Goal: Task Accomplishment & Management: Use online tool/utility

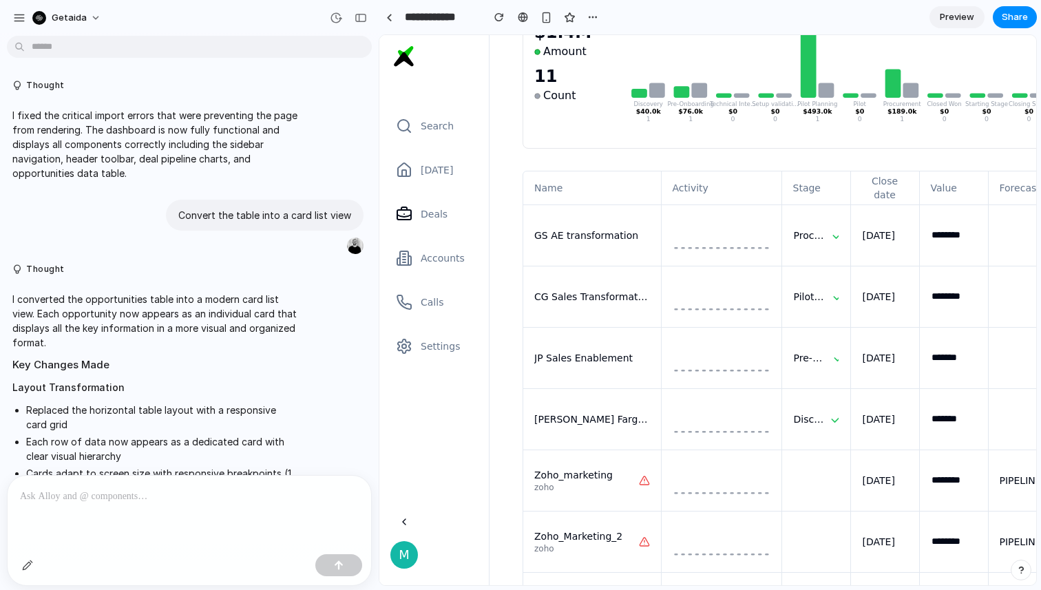
scroll to position [1423, 0]
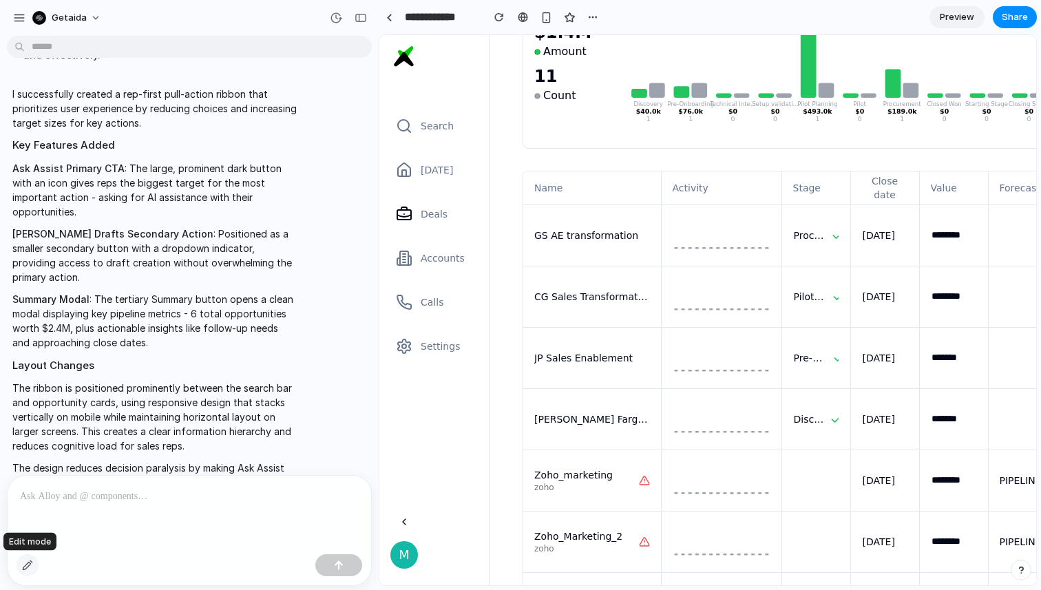
click at [24, 565] on div "button" at bounding box center [27, 565] width 11 height 11
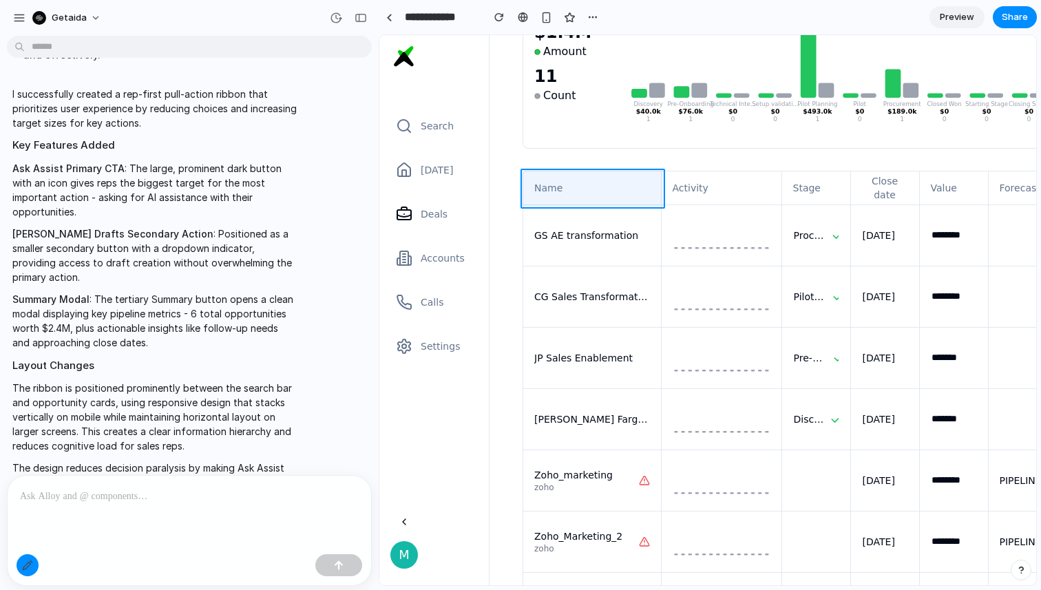
drag, startPoint x: 600, startPoint y: 228, endPoint x: 525, endPoint y: 183, distance: 87.4
click at [525, 183] on div at bounding box center [708, 310] width 656 height 549
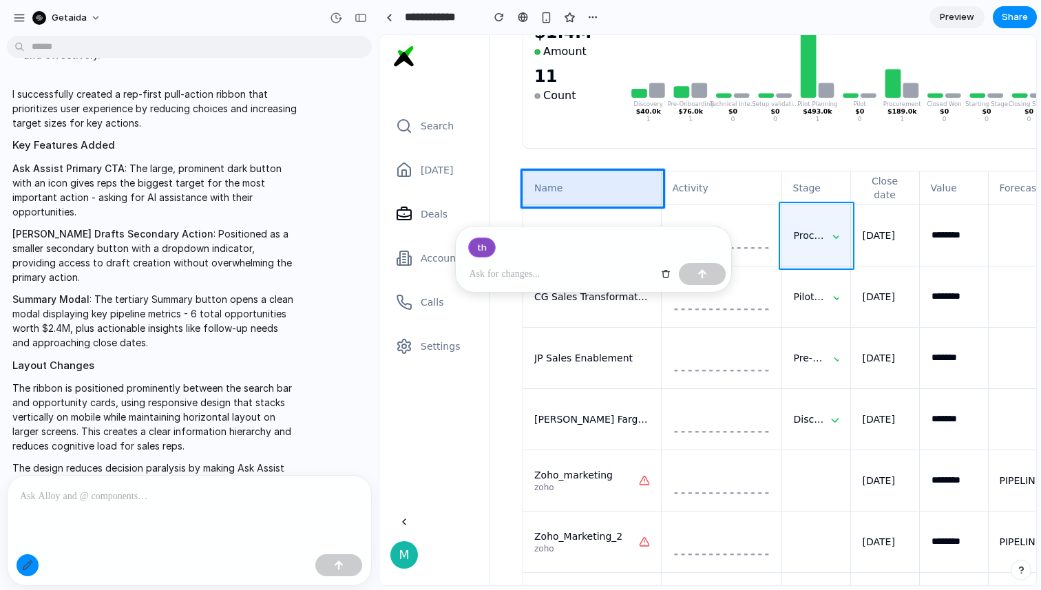
drag, startPoint x: 532, startPoint y: 218, endPoint x: 807, endPoint y: 260, distance: 277.9
click at [807, 260] on div at bounding box center [708, 310] width 656 height 549
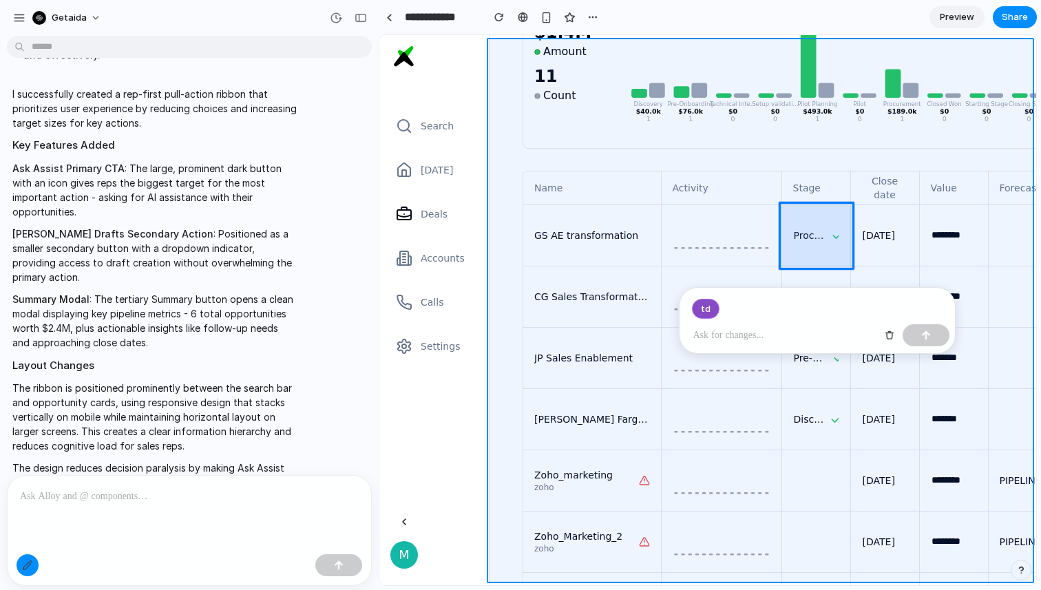
click at [508, 198] on div at bounding box center [708, 310] width 656 height 549
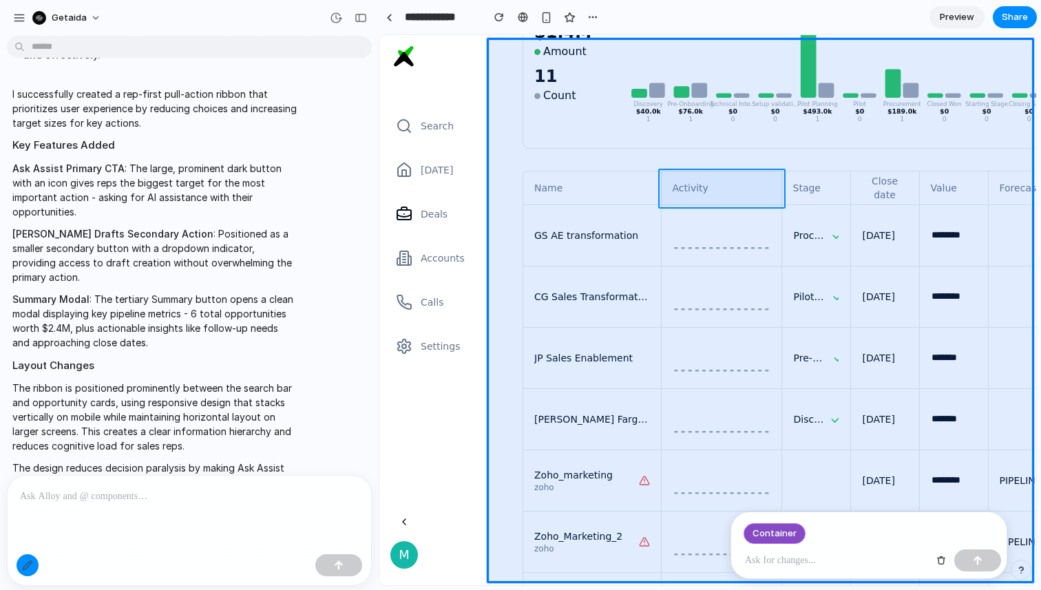
click at [748, 204] on div at bounding box center [708, 310] width 656 height 549
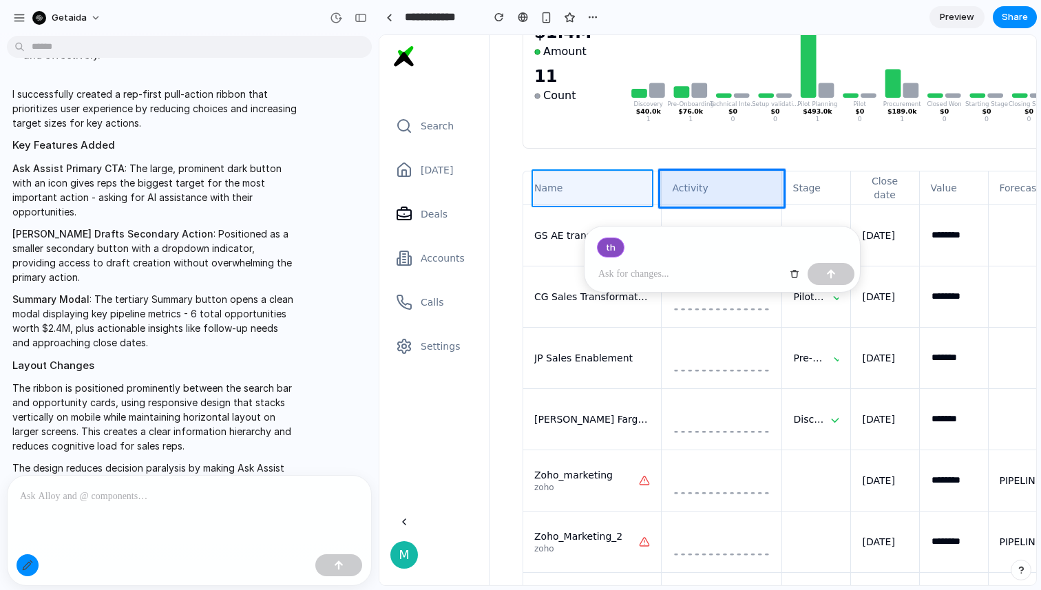
drag, startPoint x: 583, startPoint y: 185, endPoint x: 604, endPoint y: 185, distance: 20.7
click at [591, 185] on div at bounding box center [708, 310] width 656 height 549
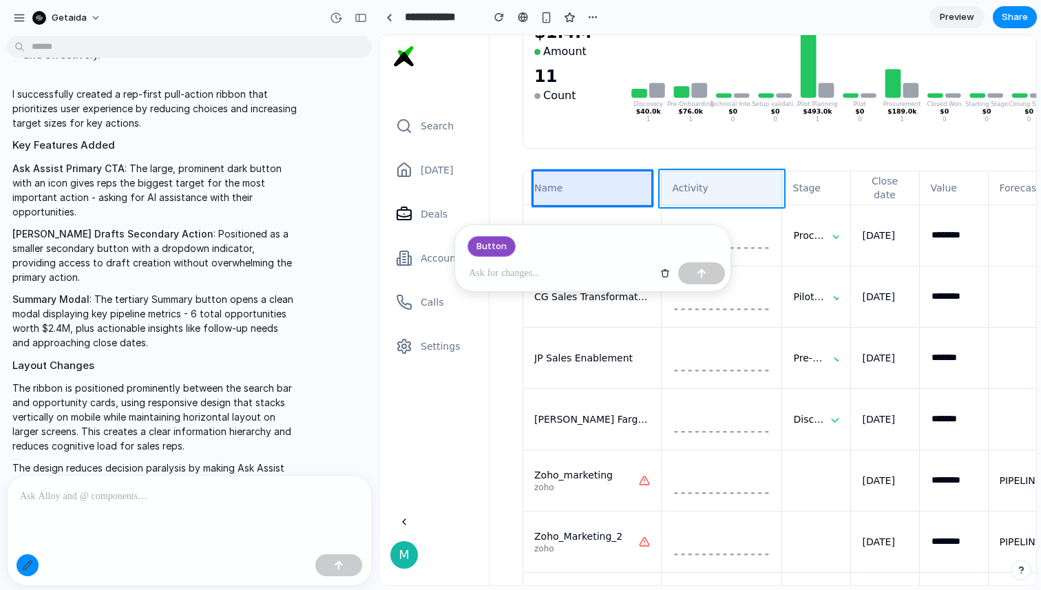
click at [695, 193] on div at bounding box center [708, 310] width 656 height 549
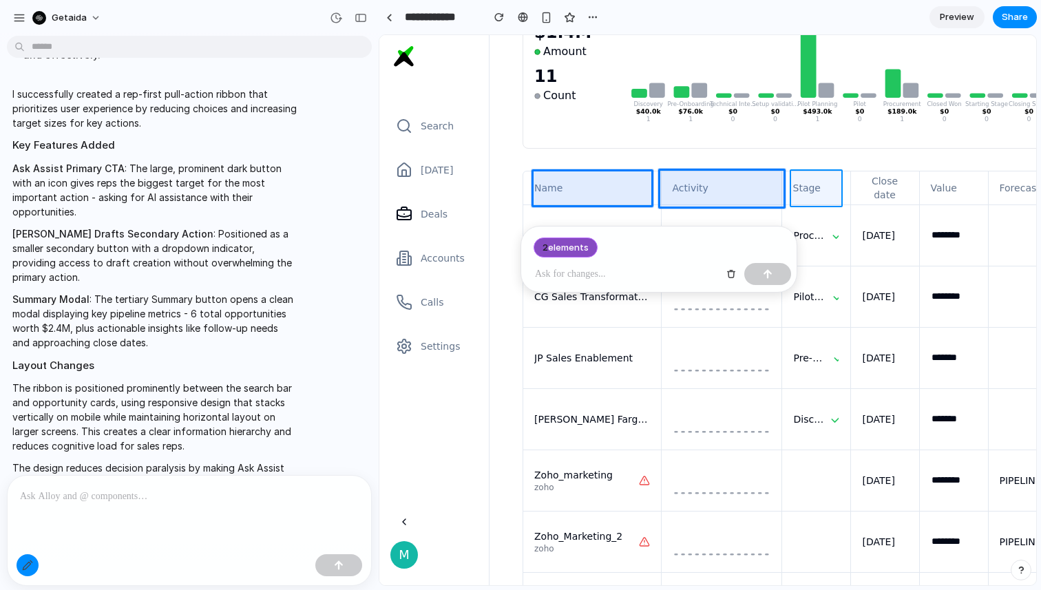
click at [800, 191] on div at bounding box center [708, 310] width 656 height 549
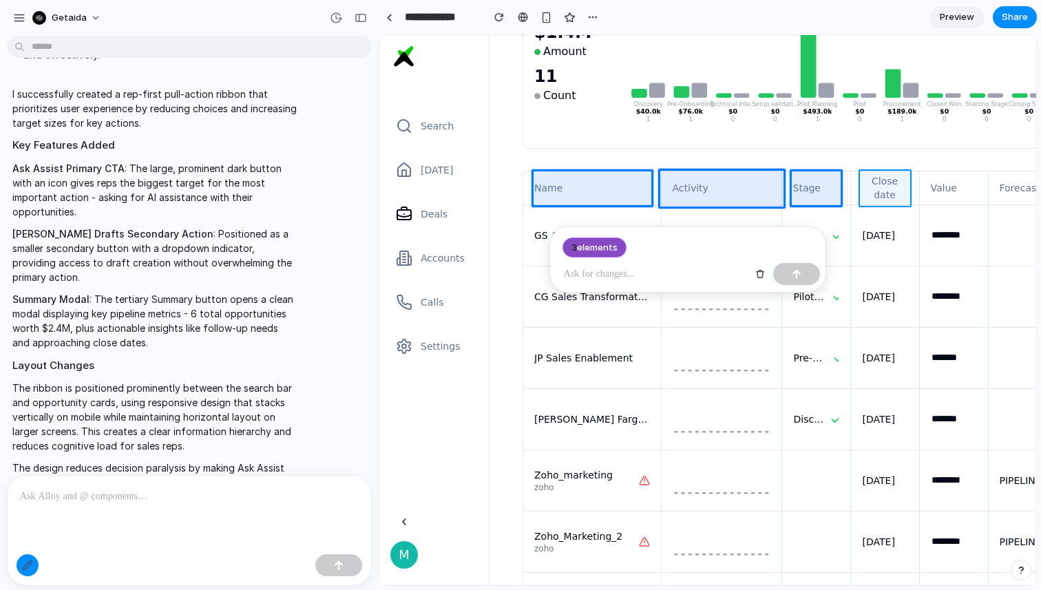
click at [872, 193] on div at bounding box center [708, 310] width 656 height 549
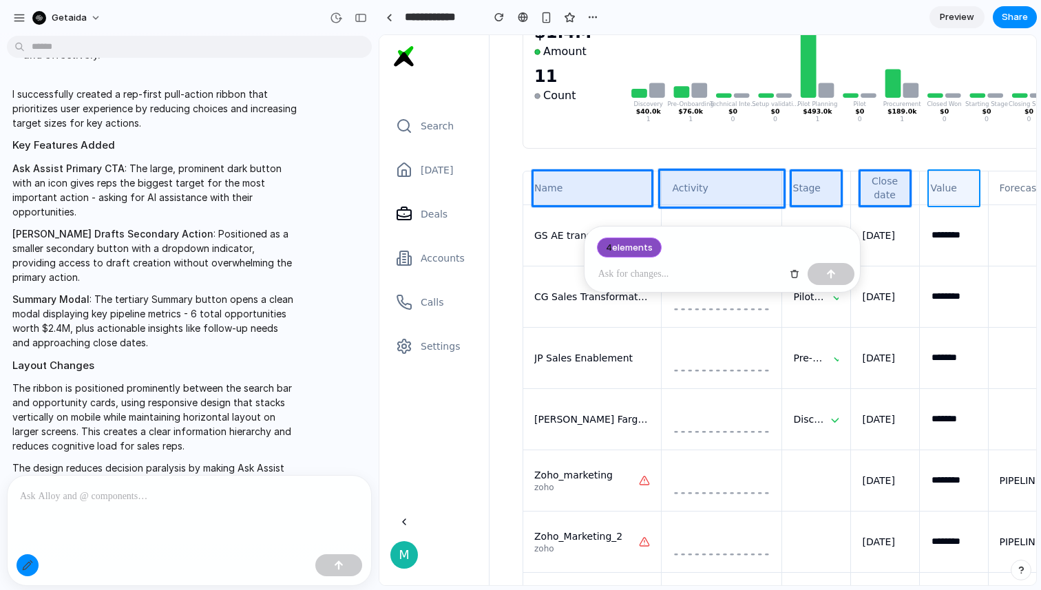
click at [940, 194] on div at bounding box center [708, 310] width 656 height 549
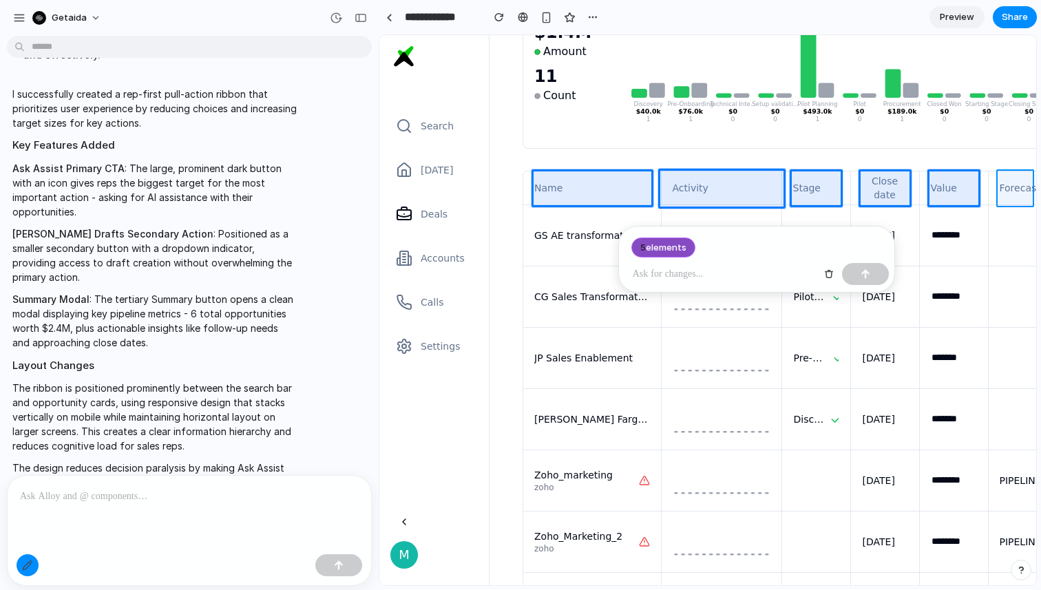
click at [1004, 197] on div at bounding box center [708, 310] width 656 height 549
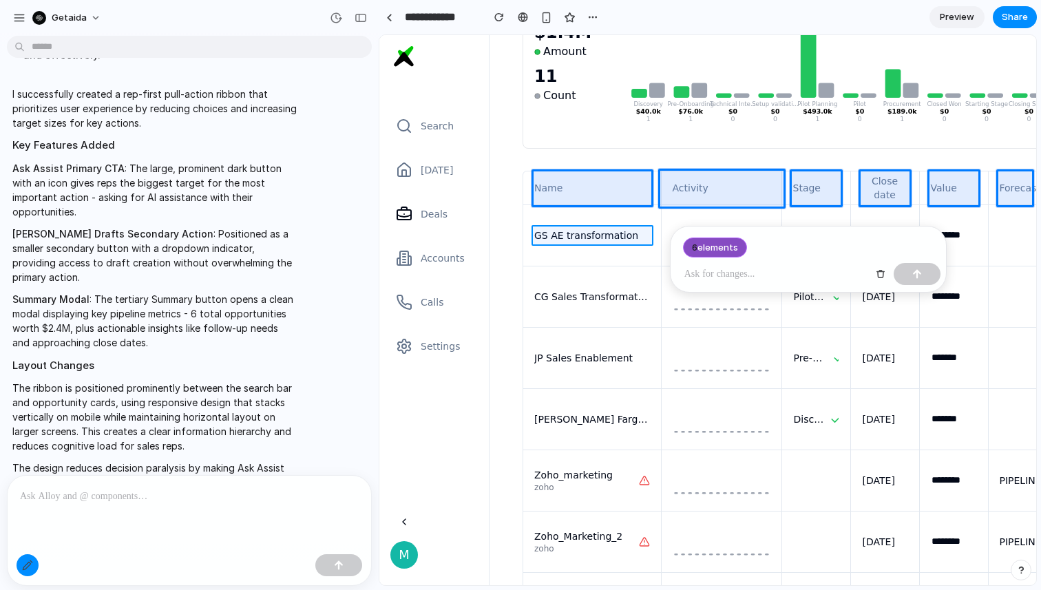
click at [629, 232] on div at bounding box center [708, 310] width 656 height 549
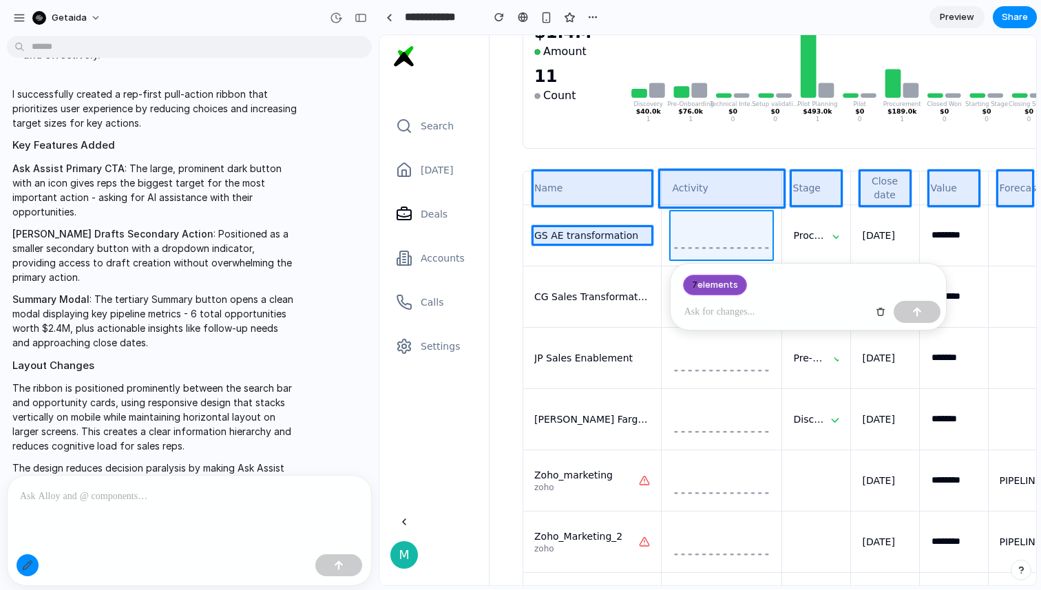
click at [719, 226] on div at bounding box center [708, 310] width 656 height 549
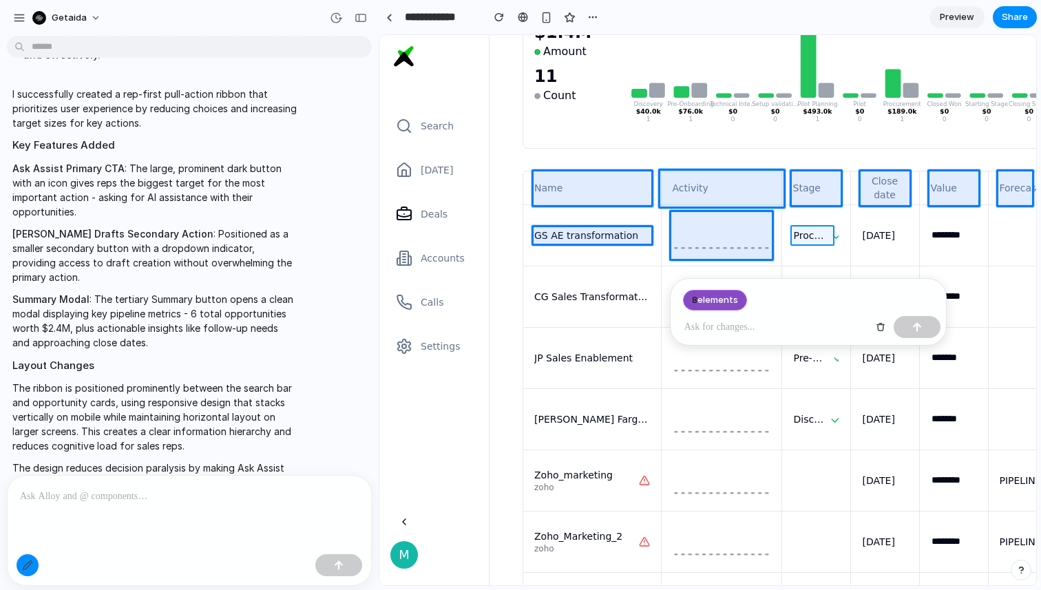
click at [806, 230] on div at bounding box center [708, 310] width 656 height 549
click at [899, 231] on div at bounding box center [708, 310] width 656 height 549
click at [959, 234] on div at bounding box center [708, 310] width 656 height 549
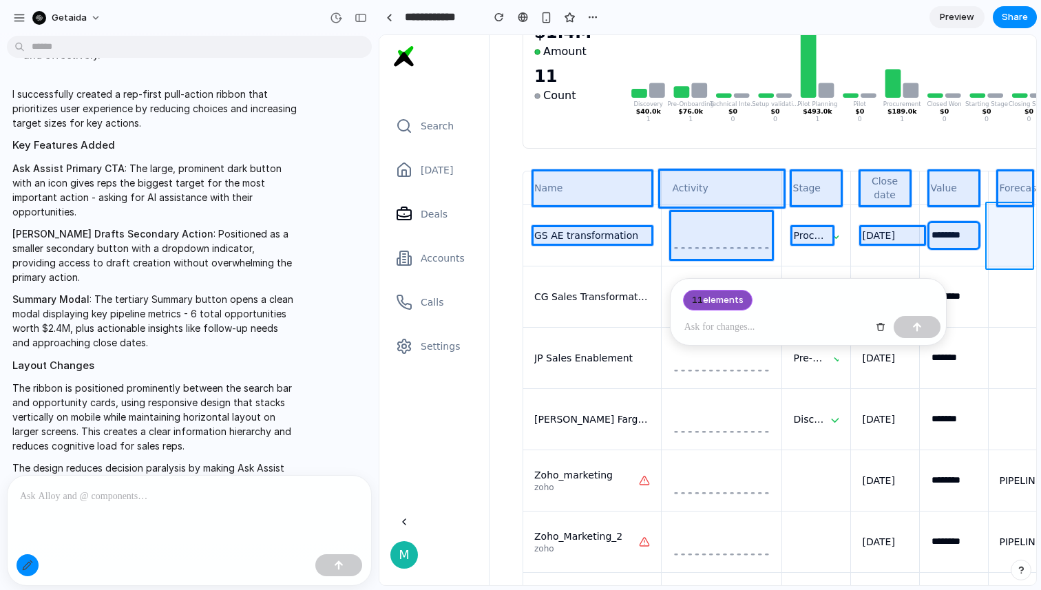
click at [1015, 242] on div at bounding box center [708, 310] width 656 height 549
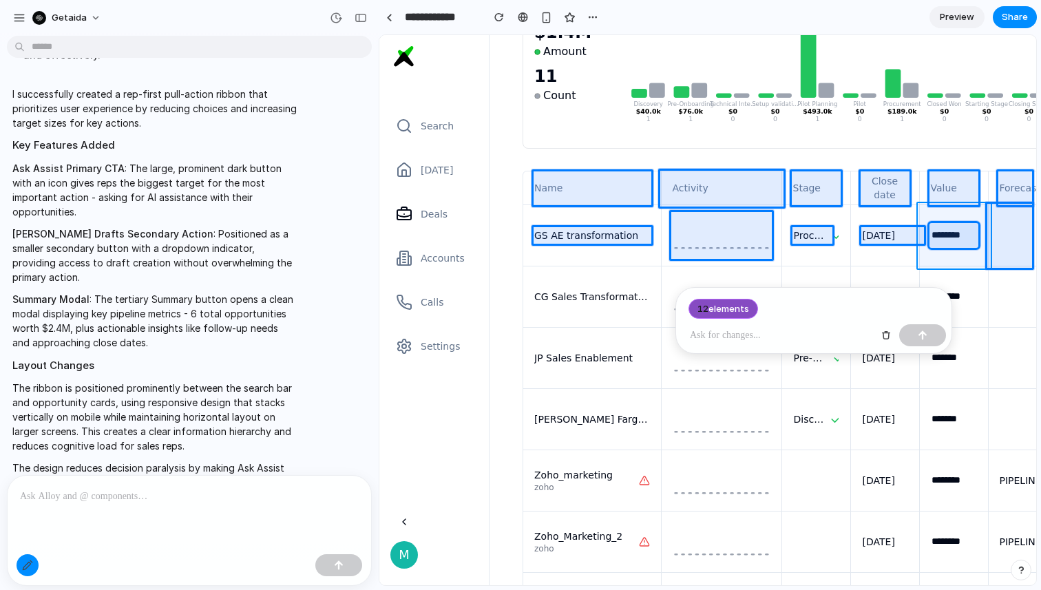
click at [945, 215] on div at bounding box center [708, 310] width 656 height 549
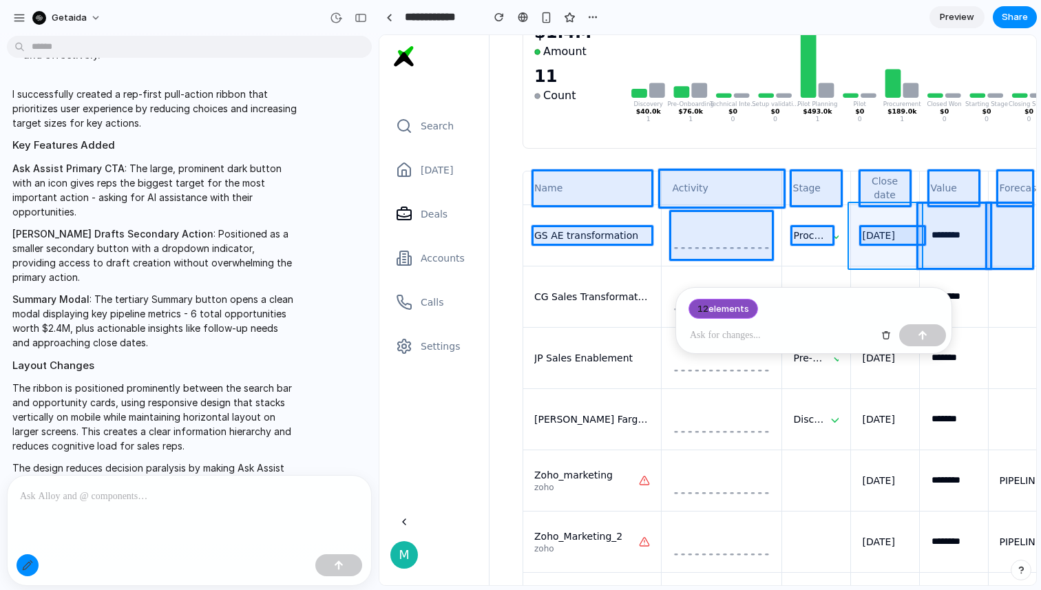
click at [898, 213] on div at bounding box center [708, 310] width 656 height 549
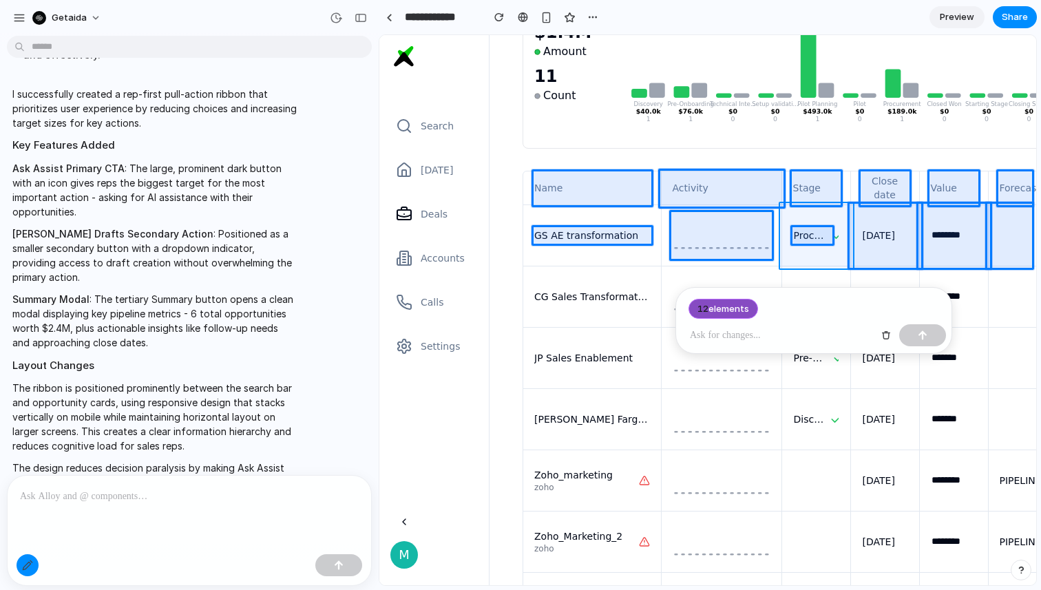
click at [829, 213] on div at bounding box center [708, 310] width 656 height 549
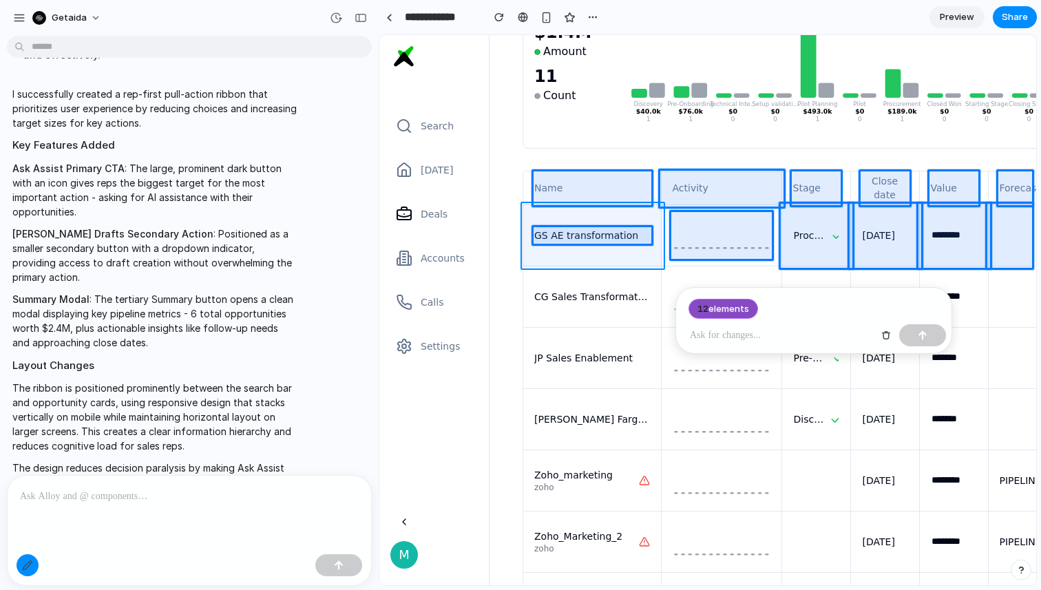
click at [638, 210] on div at bounding box center [708, 310] width 656 height 549
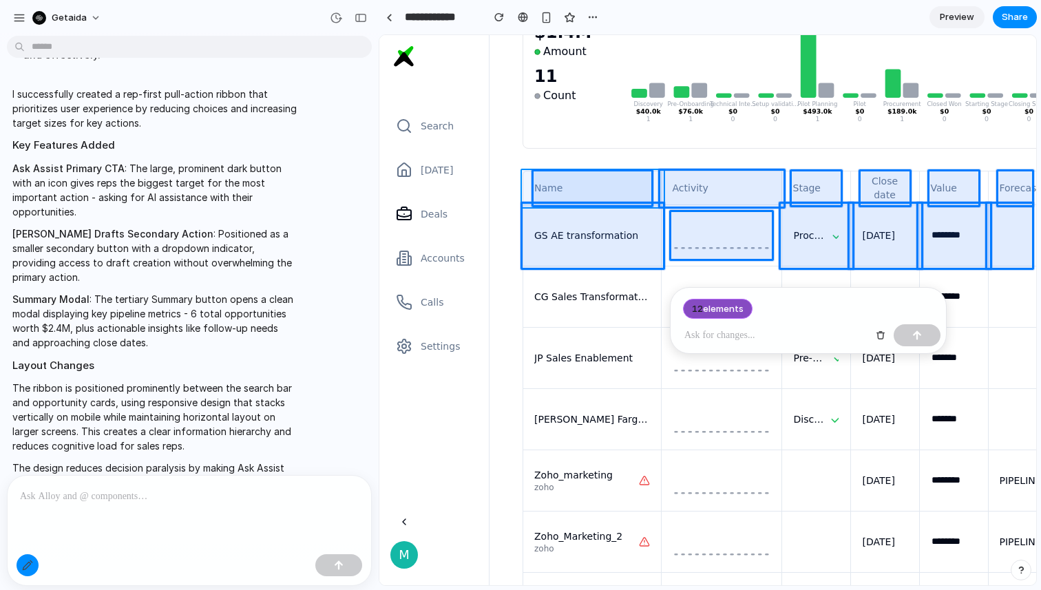
click at [529, 189] on div at bounding box center [708, 310] width 656 height 549
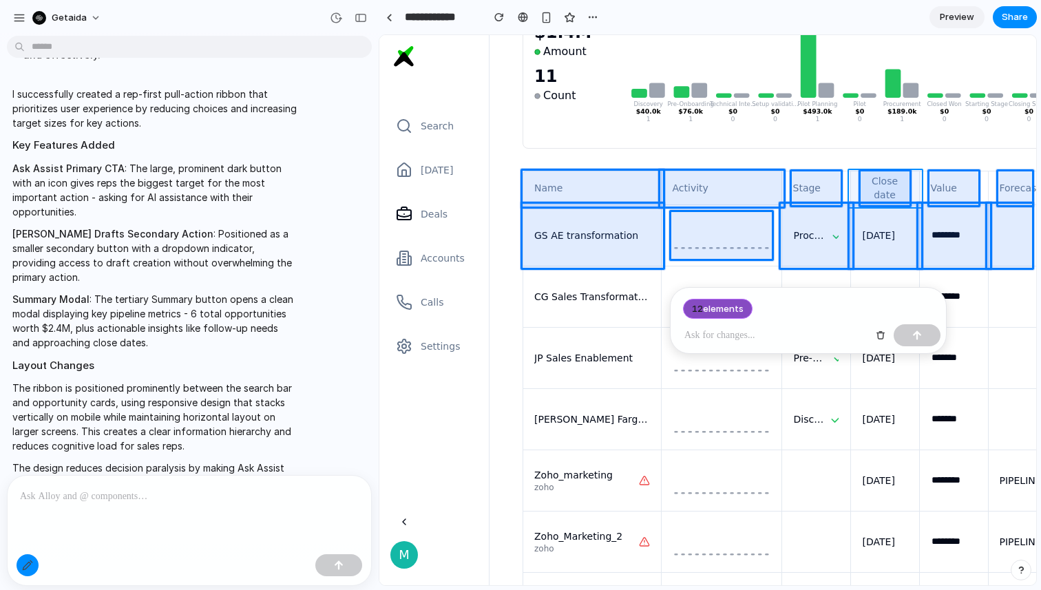
click at [852, 185] on div at bounding box center [708, 310] width 656 height 549
click at [845, 184] on div at bounding box center [708, 310] width 656 height 549
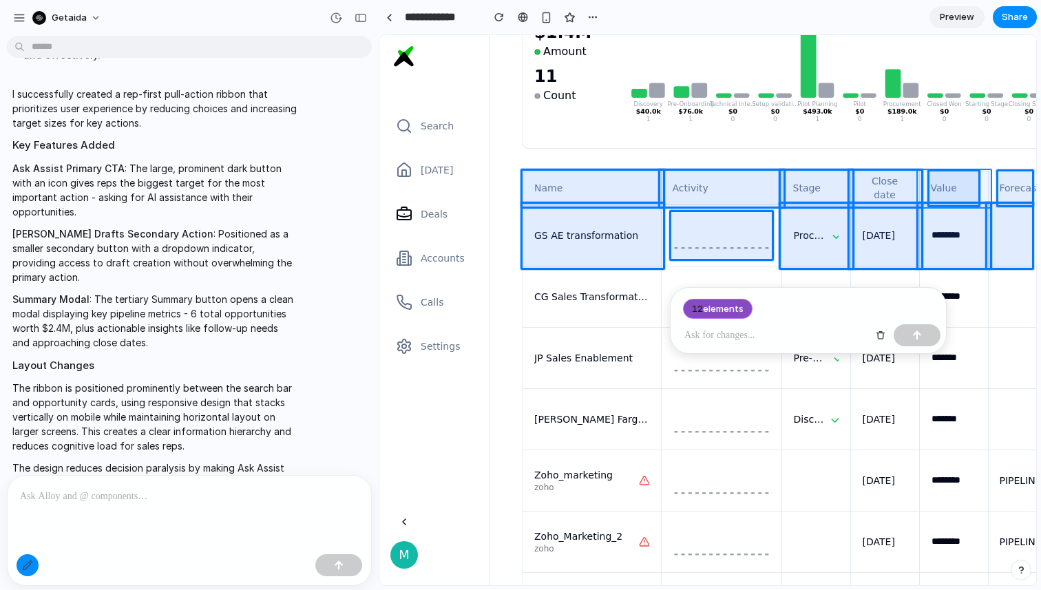
click at [925, 183] on div at bounding box center [708, 310] width 656 height 549
click at [994, 184] on div at bounding box center [708, 310] width 656 height 549
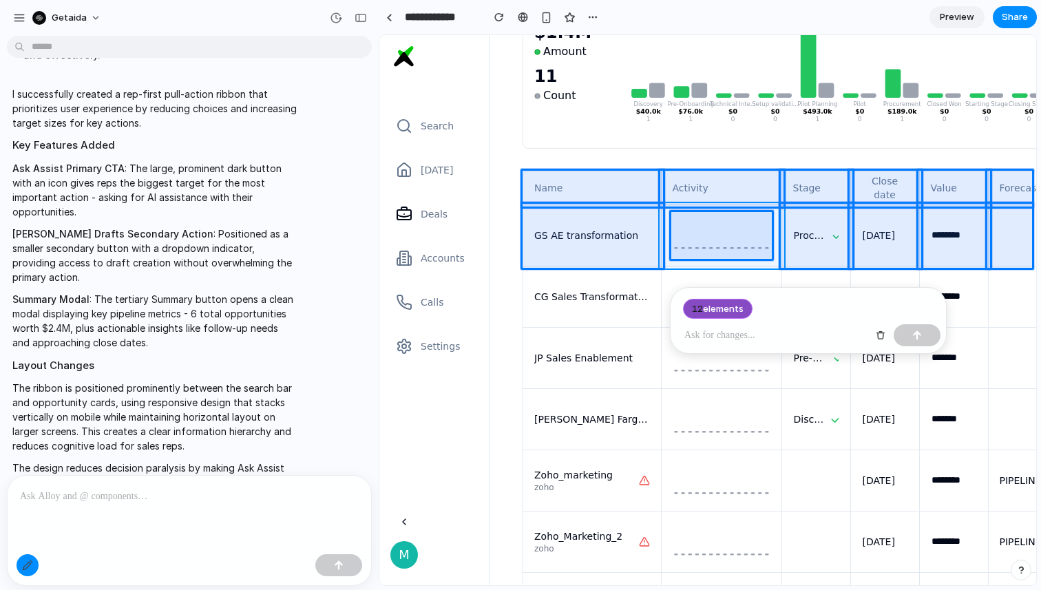
click at [679, 258] on div at bounding box center [708, 310] width 656 height 549
click at [305, 335] on p at bounding box center [302, 335] width 3 height 2
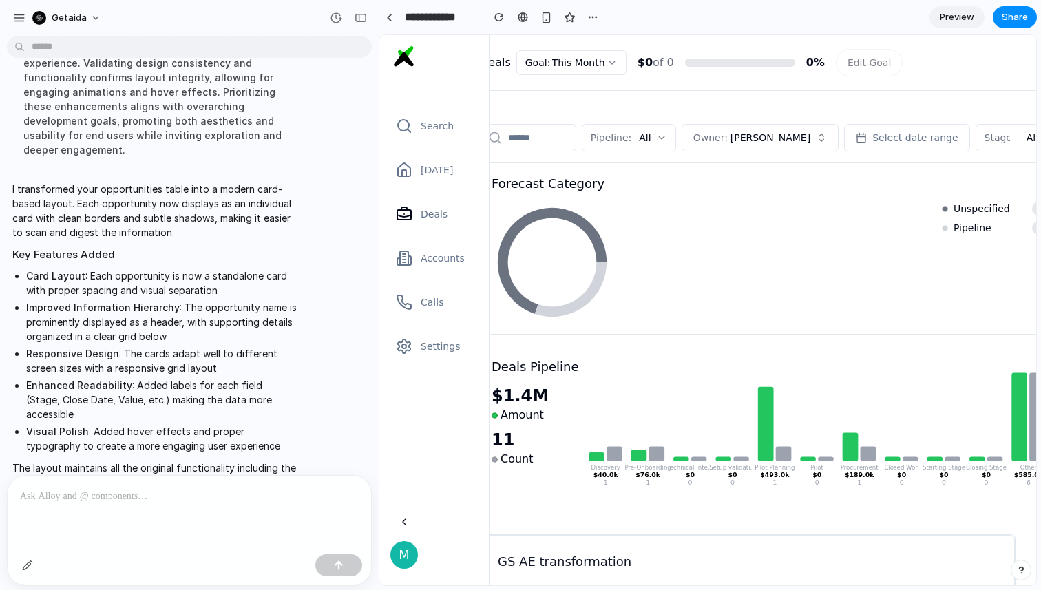
scroll to position [0, 23]
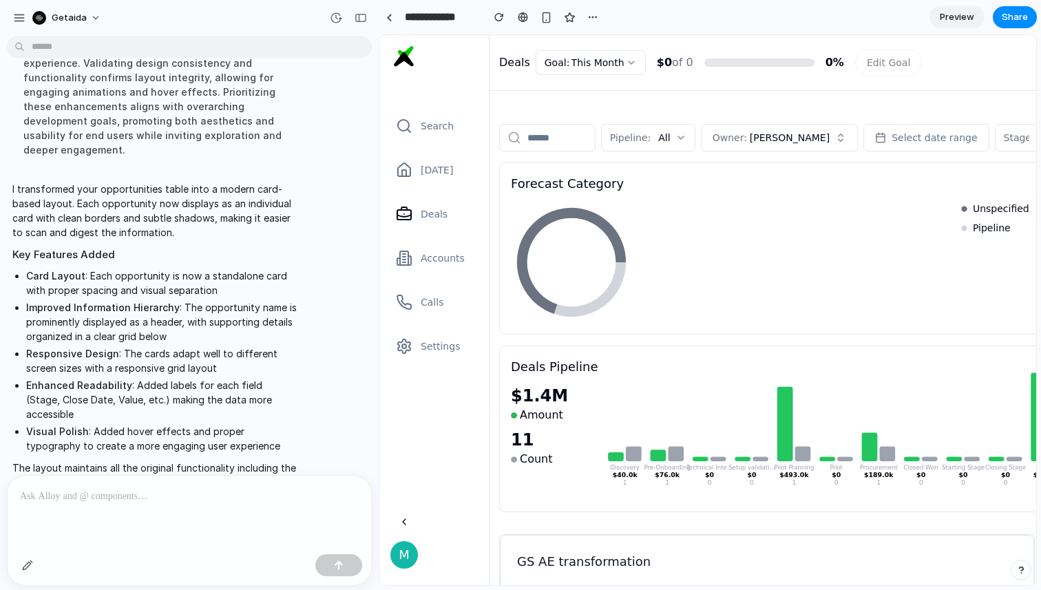
click at [558, 350] on div "Deals Pipeline $1.4M Amount 11 Count Discovery $40.0k 1 Pre-Onboarding $76.0k 1…" at bounding box center [811, 429] width 624 height 167
click at [25, 560] on div "button" at bounding box center [27, 565] width 11 height 11
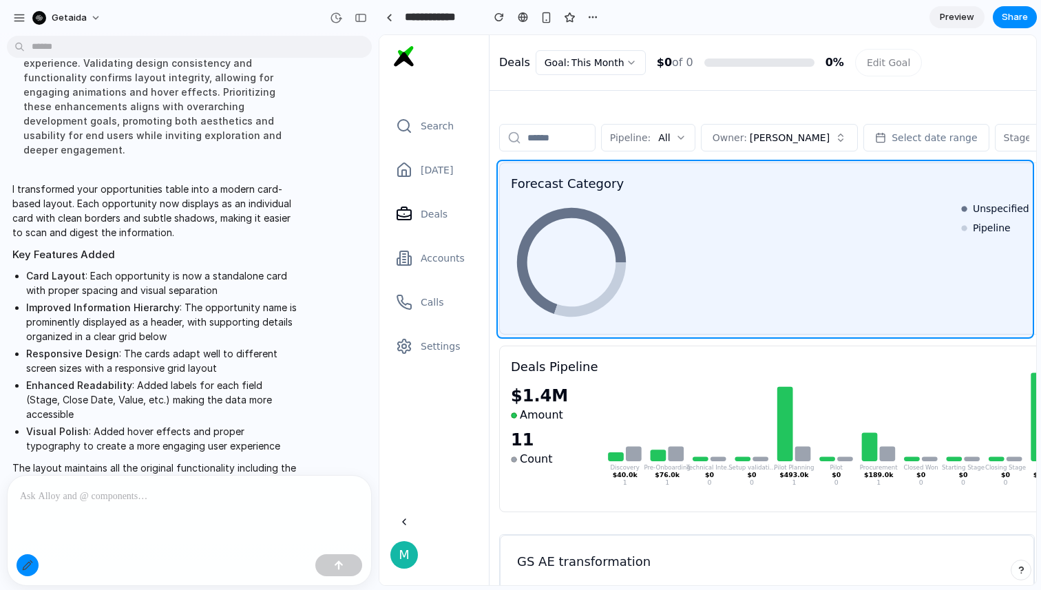
click at [562, 167] on div at bounding box center [708, 310] width 656 height 549
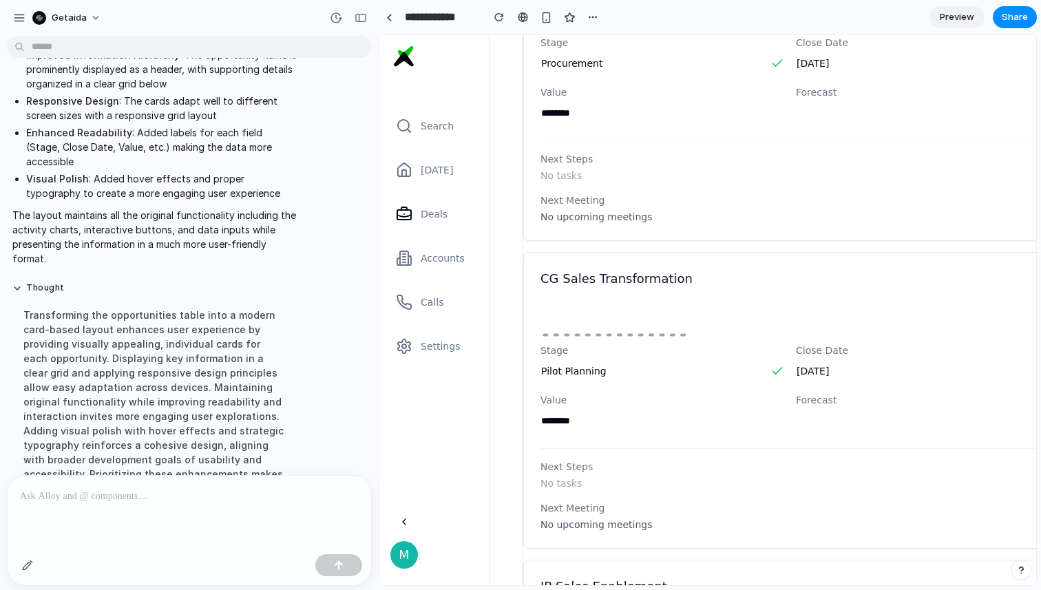
scroll to position [0, 0]
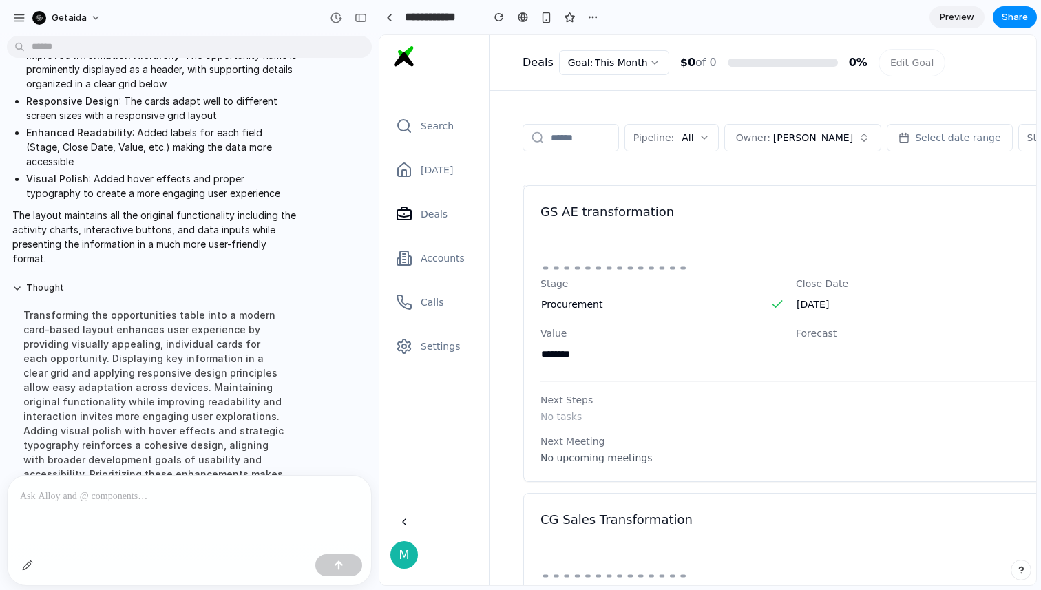
click at [526, 162] on div at bounding box center [834, 173] width 624 height 22
click at [23, 565] on div "button" at bounding box center [27, 565] width 11 height 11
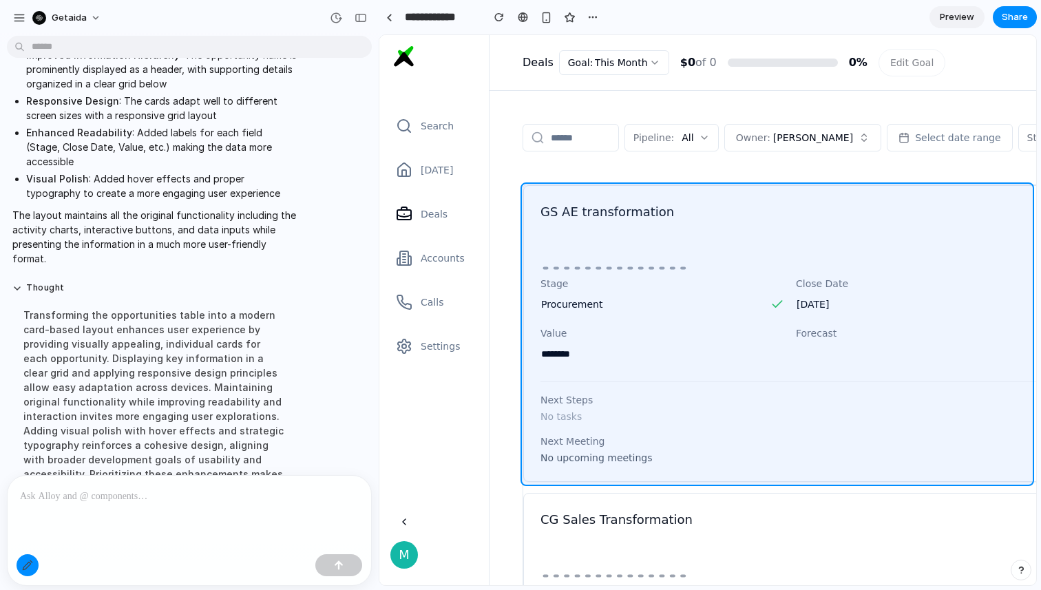
click at [548, 196] on div at bounding box center [708, 310] width 656 height 549
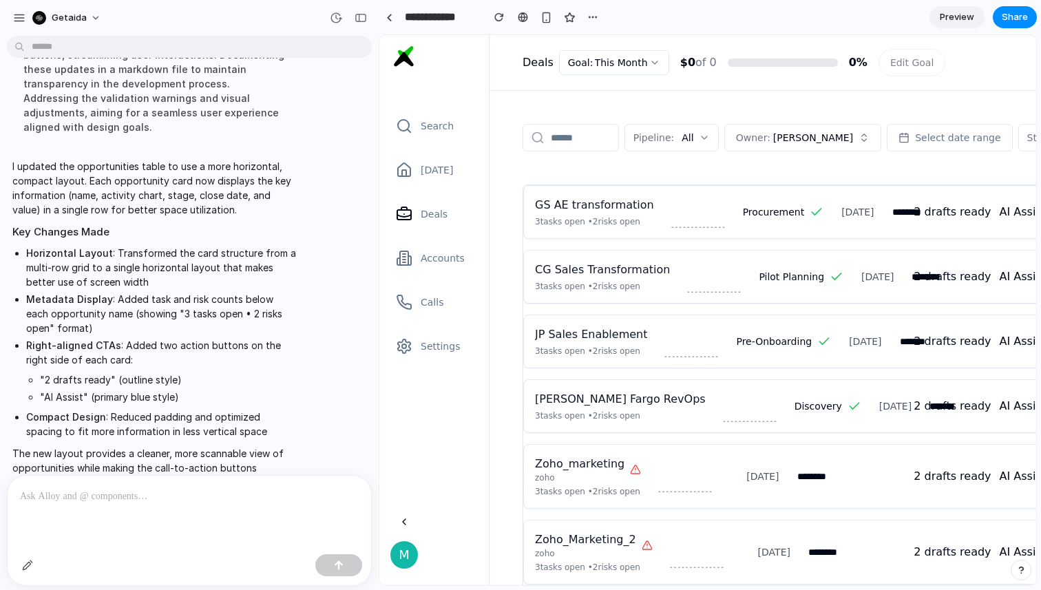
click at [947, 12] on span "Preview" at bounding box center [957, 17] width 34 height 14
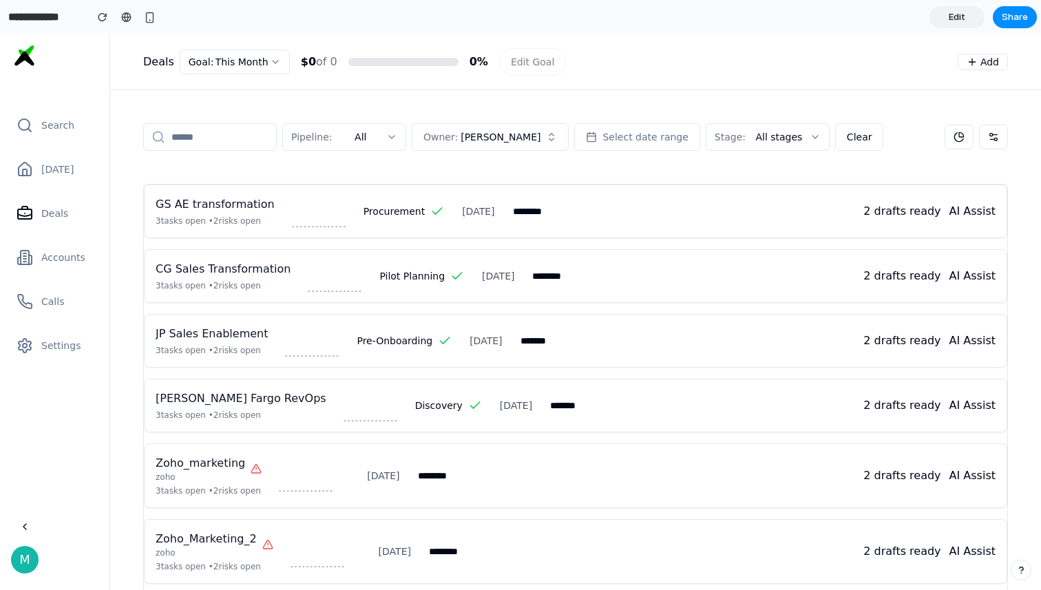
click at [953, 10] on span "Edit" at bounding box center [957, 17] width 17 height 14
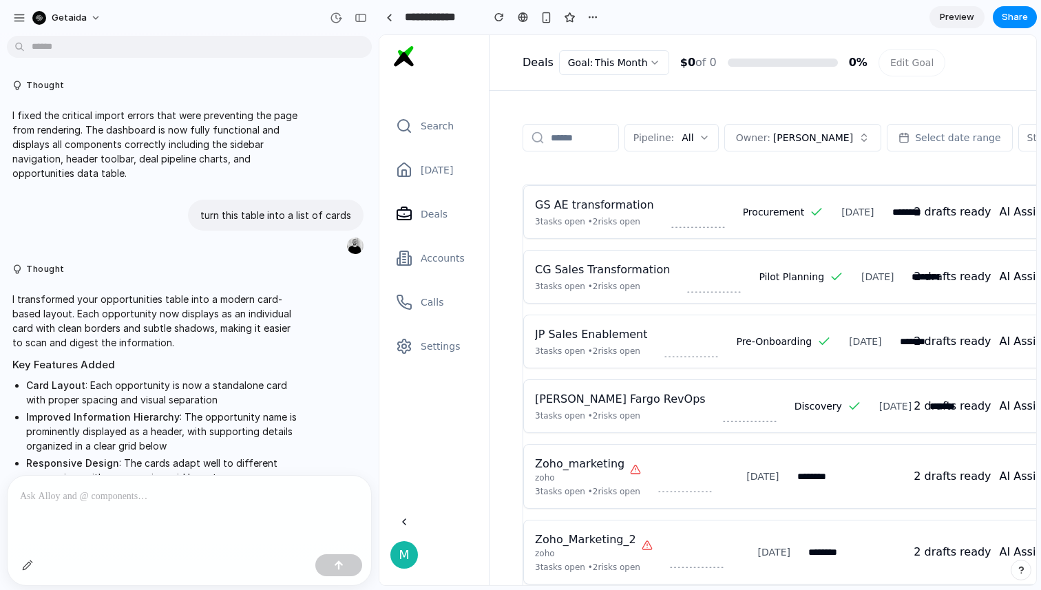
scroll to position [653, 0]
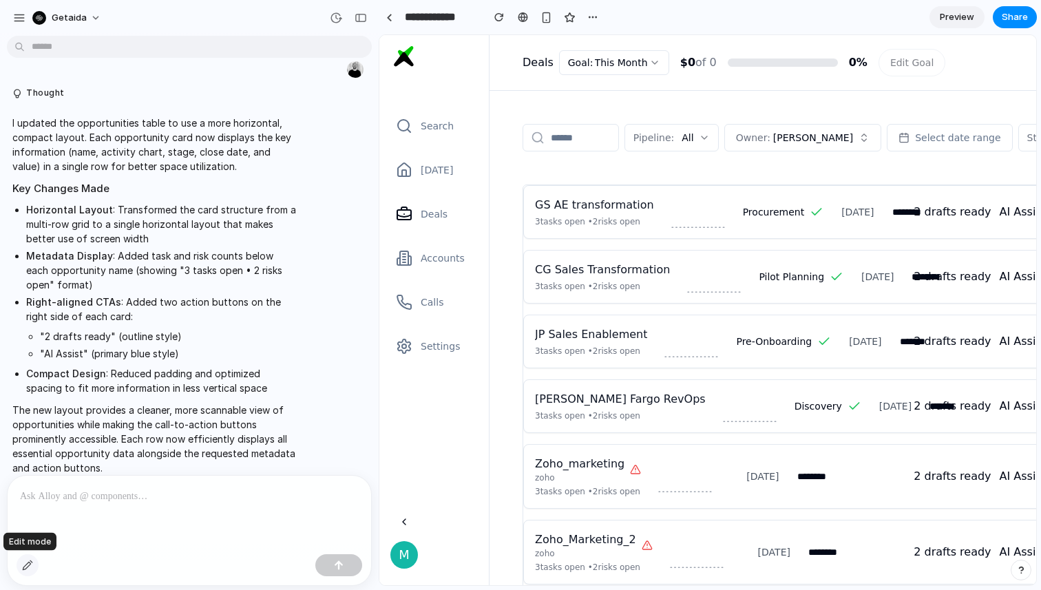
click at [28, 568] on div "button" at bounding box center [27, 565] width 11 height 11
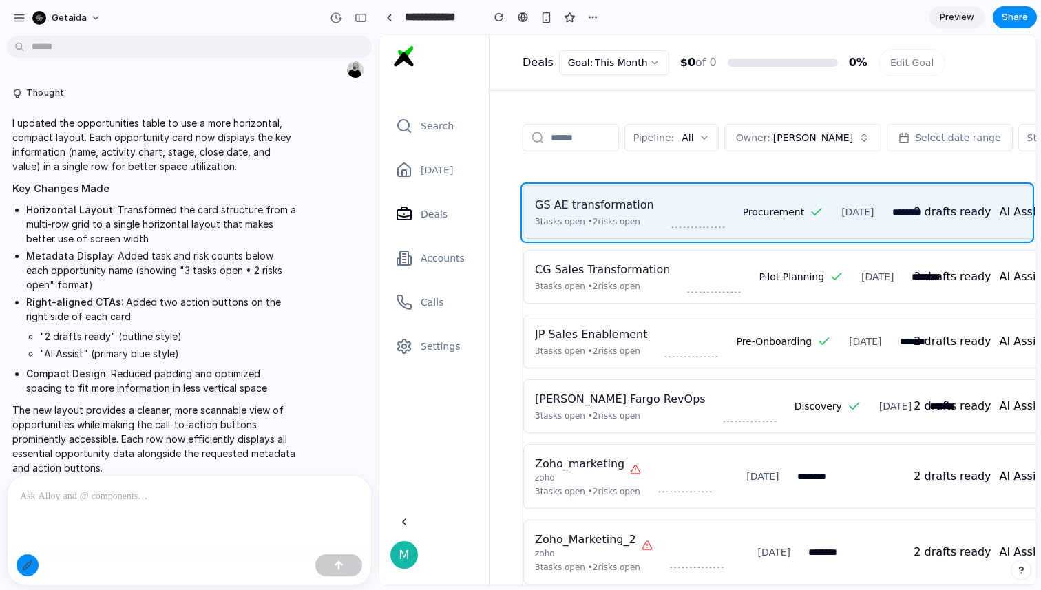
click at [810, 188] on div at bounding box center [708, 310] width 656 height 549
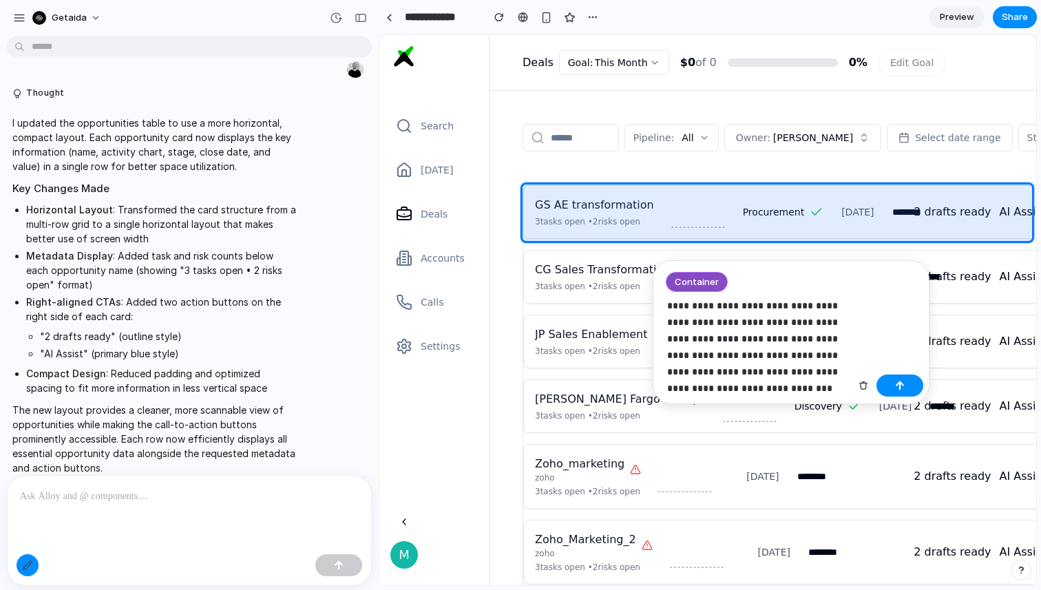
click at [757, 373] on p "**********" at bounding box center [758, 346] width 183 height 99
click at [769, 385] on p "**********" at bounding box center [758, 346] width 183 height 99
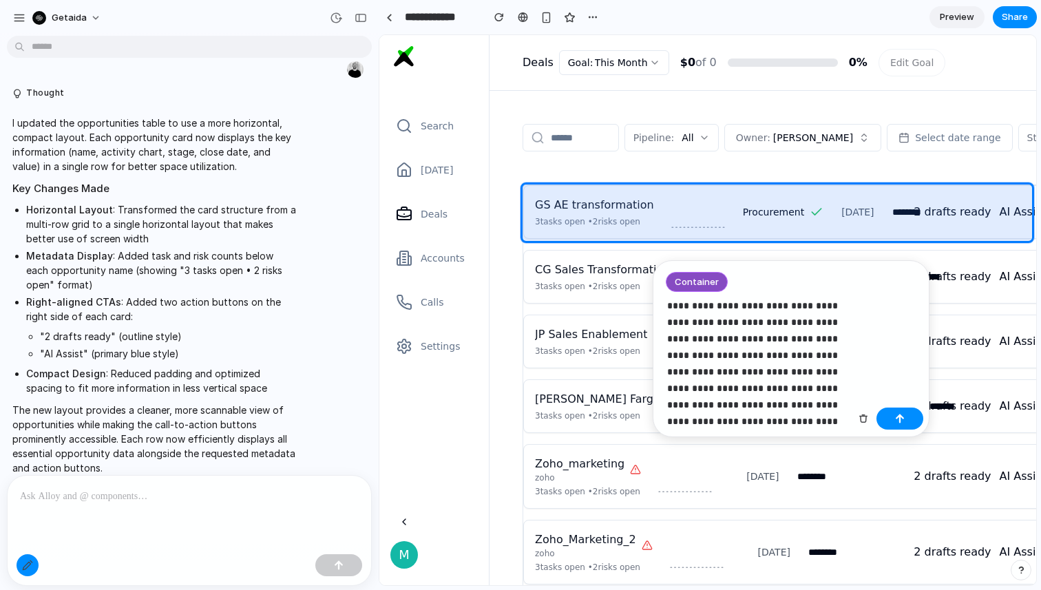
click at [682, 421] on p "**********" at bounding box center [758, 363] width 183 height 132
drag, startPoint x: 684, startPoint y: 423, endPoint x: 748, endPoint y: 422, distance: 64.7
click at [748, 422] on p "**********" at bounding box center [758, 363] width 183 height 132
click at [819, 409] on p "**********" at bounding box center [758, 363] width 183 height 132
click at [825, 386] on p "**********" at bounding box center [758, 363] width 183 height 132
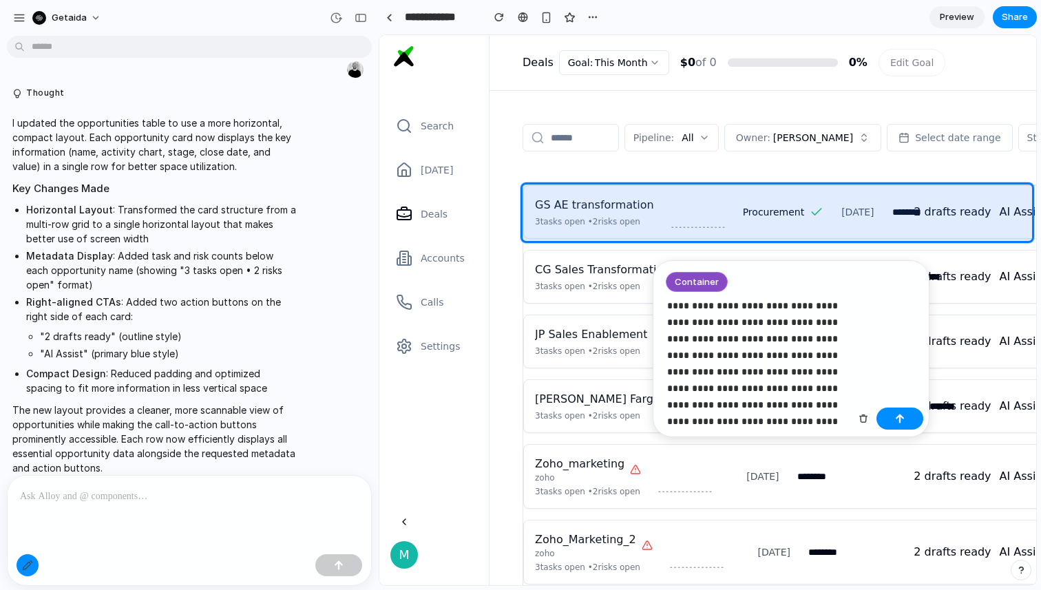
click at [814, 402] on p "**********" at bounding box center [758, 363] width 183 height 132
click at [820, 408] on p "**********" at bounding box center [758, 363] width 183 height 132
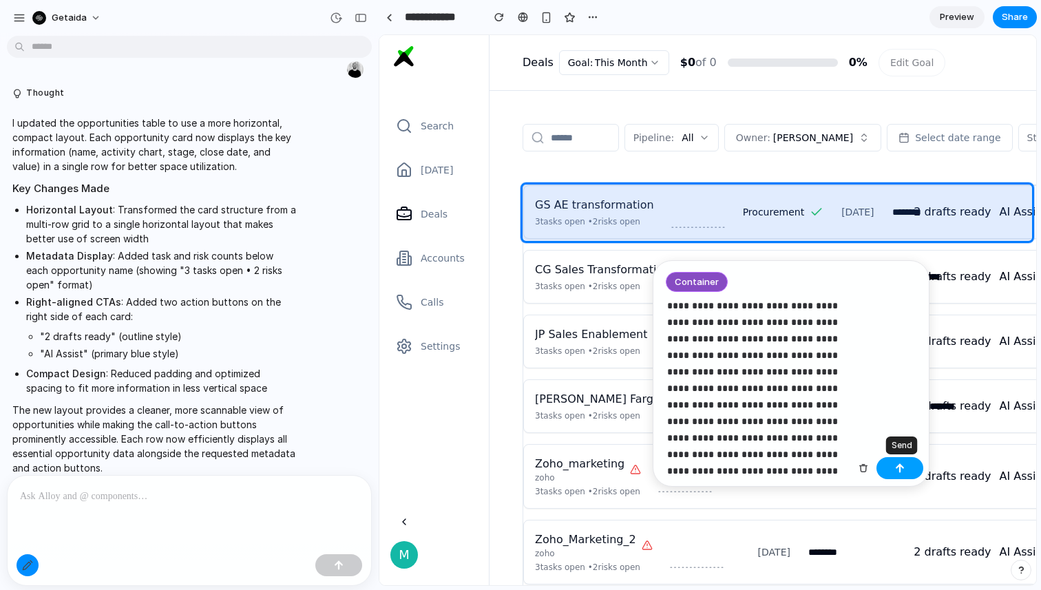
click at [911, 469] on button "button" at bounding box center [899, 468] width 47 height 22
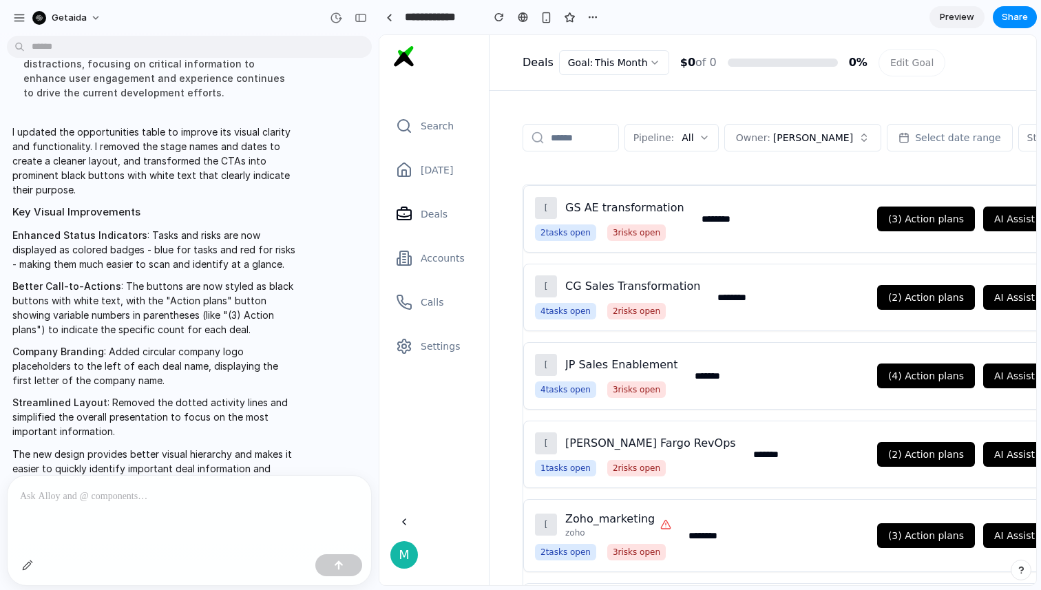
scroll to position [0, 0]
click at [953, 19] on span "Preview" at bounding box center [957, 17] width 34 height 14
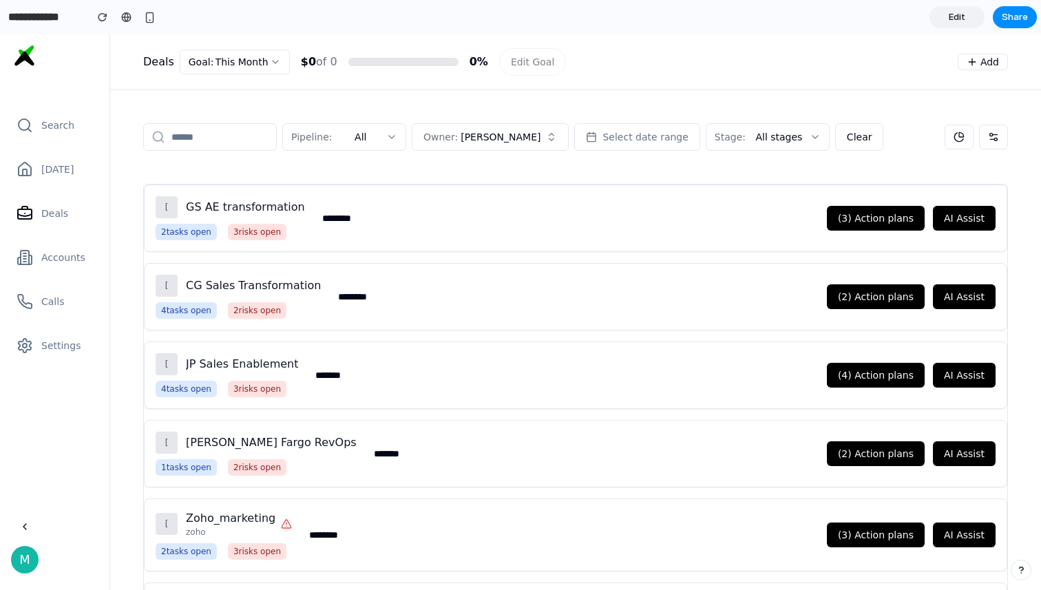
click at [952, 14] on span "Edit" at bounding box center [957, 17] width 17 height 14
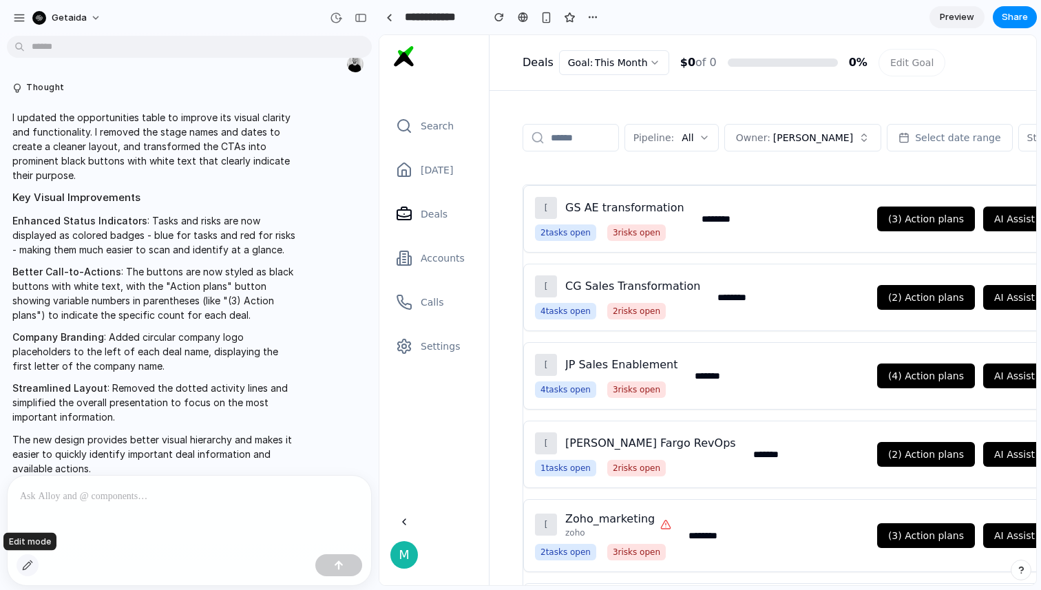
click at [30, 569] on div "button" at bounding box center [27, 565] width 11 height 11
click at [719, 223] on div at bounding box center [708, 310] width 656 height 549
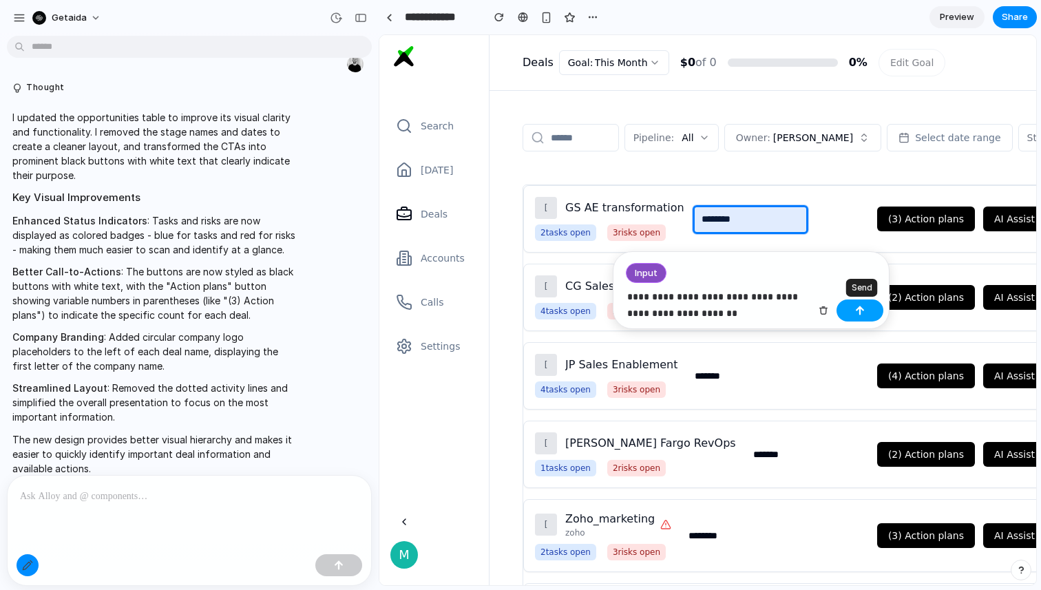
click at [857, 307] on div "button" at bounding box center [860, 311] width 10 height 10
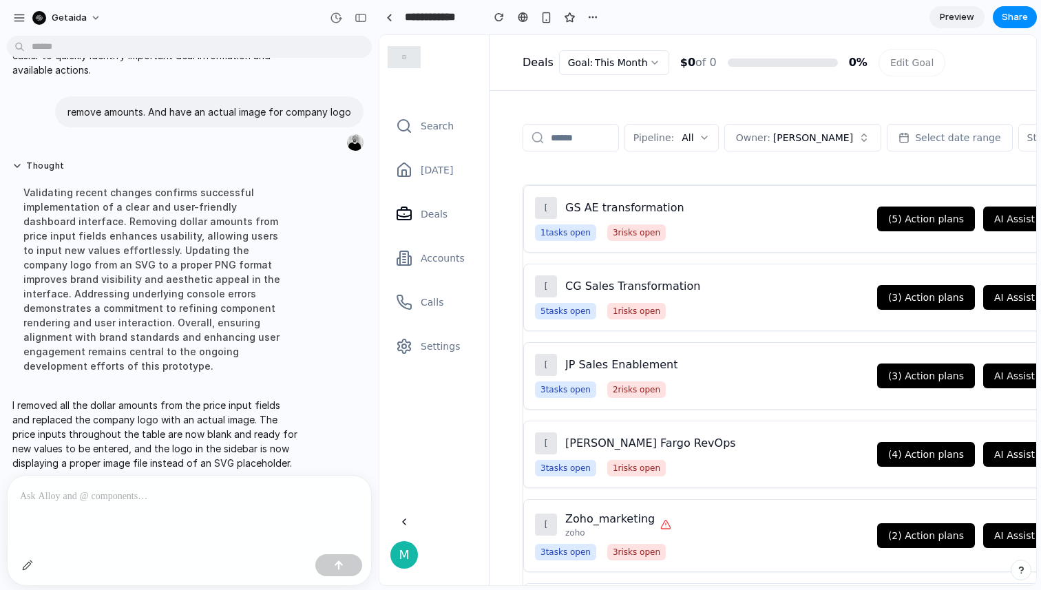
click at [948, 20] on span "Preview" at bounding box center [957, 17] width 34 height 14
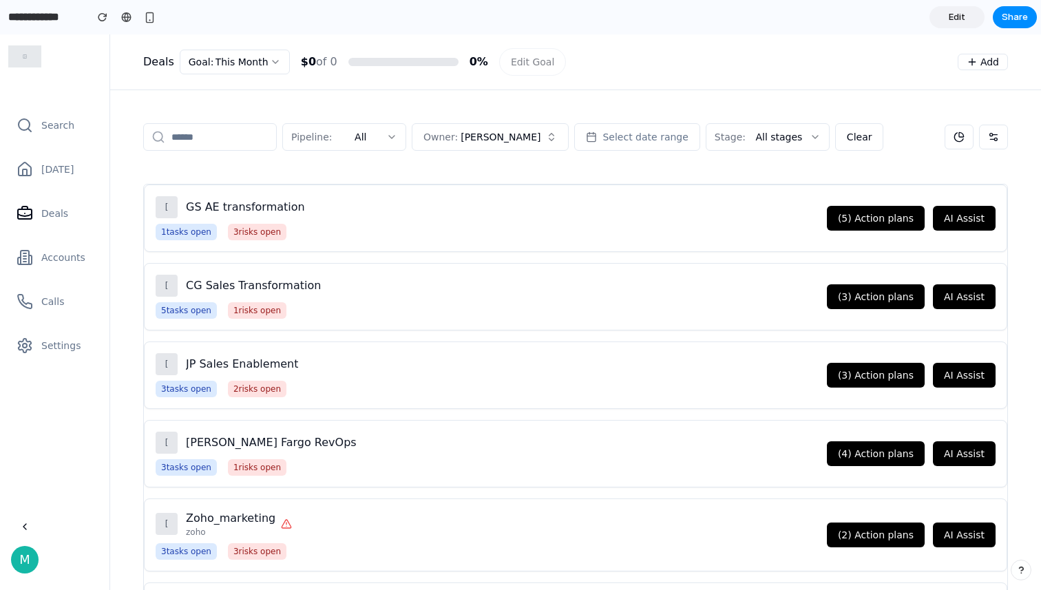
click at [968, 19] on link "Edit" at bounding box center [956, 17] width 55 height 22
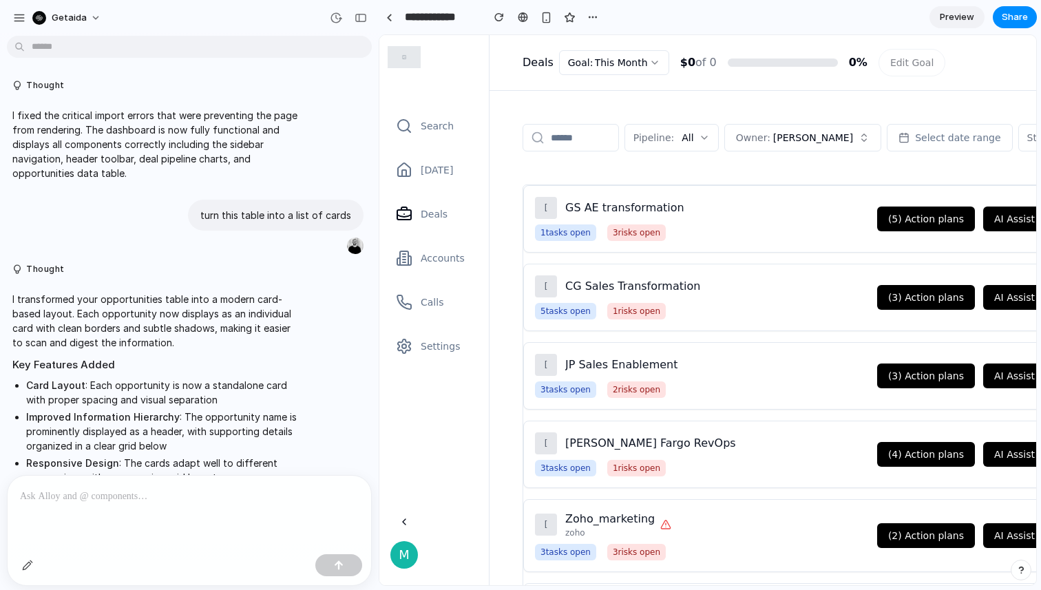
scroll to position [1413, 0]
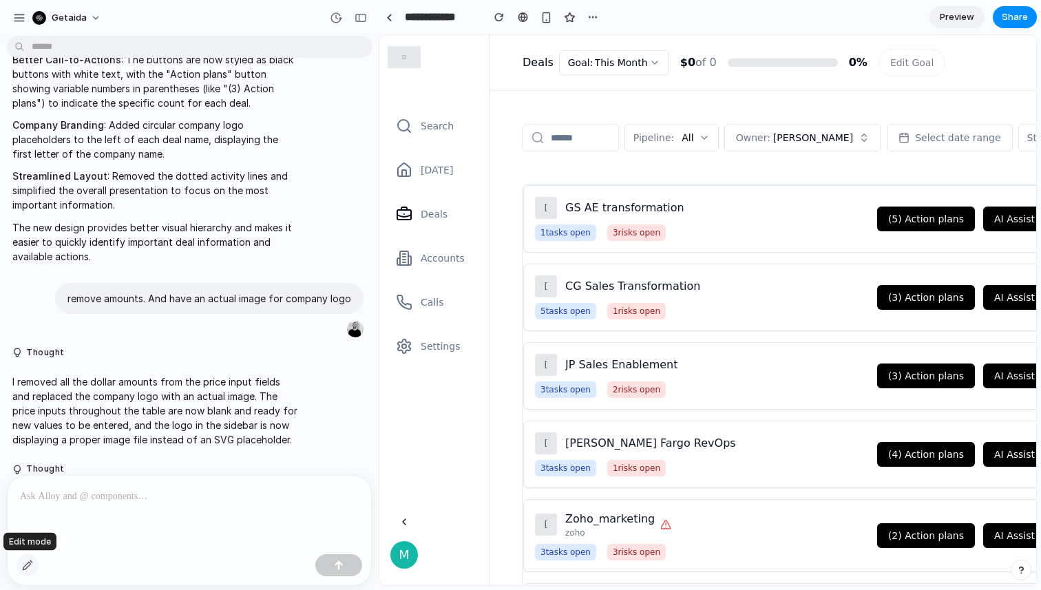
click at [31, 561] on div "button" at bounding box center [27, 565] width 11 height 11
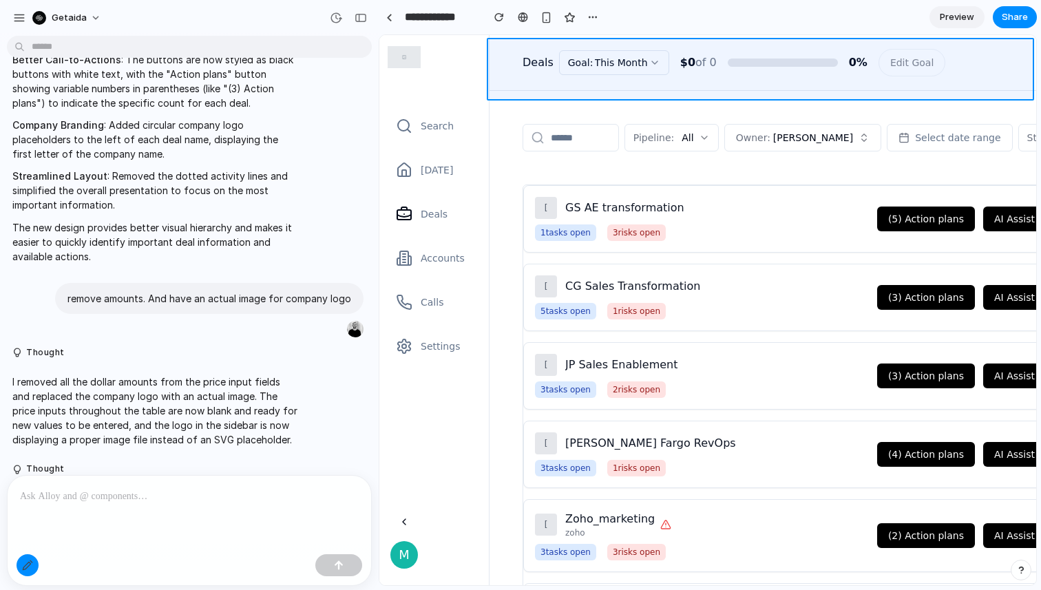
click at [613, 49] on div at bounding box center [708, 310] width 656 height 549
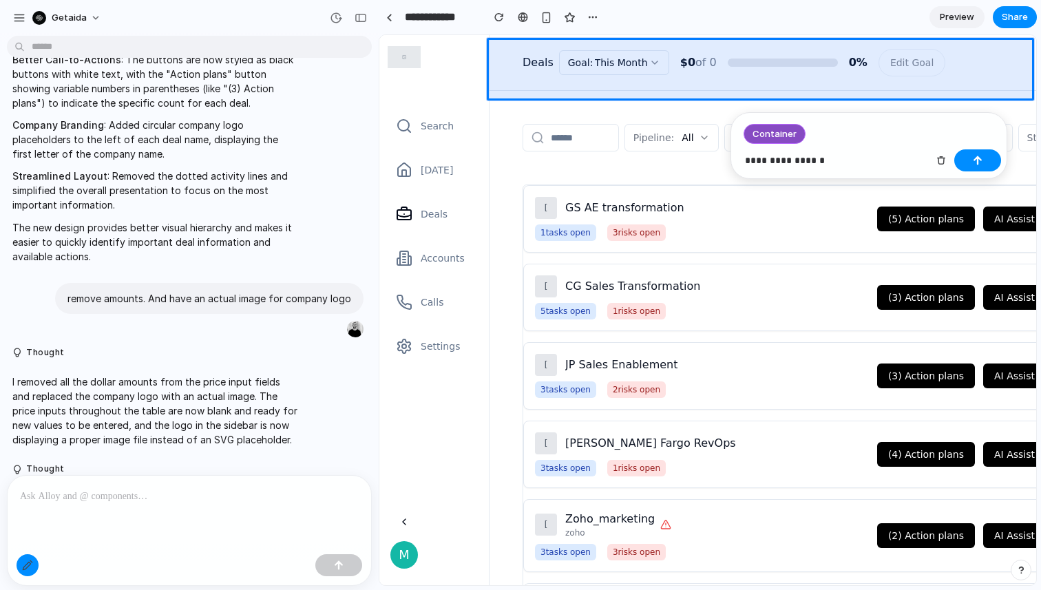
click at [223, 511] on div at bounding box center [189, 512] width 363 height 73
